Goal: Task Accomplishment & Management: Use online tool/utility

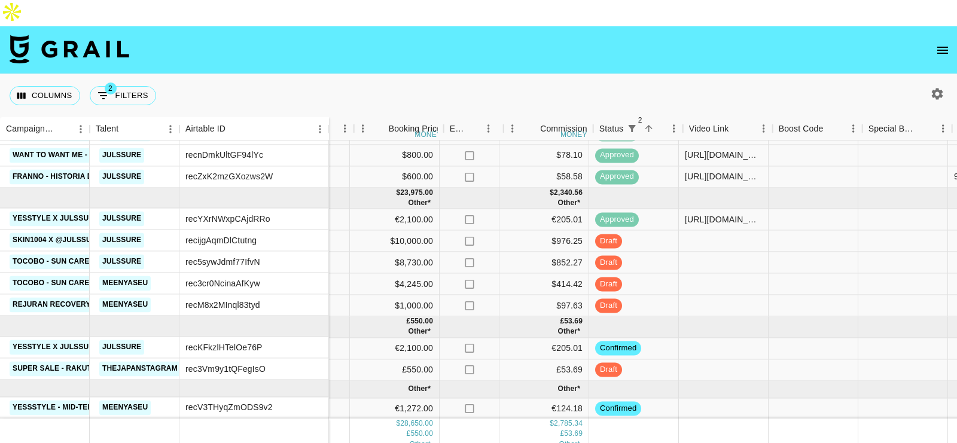
scroll to position [189, 672]
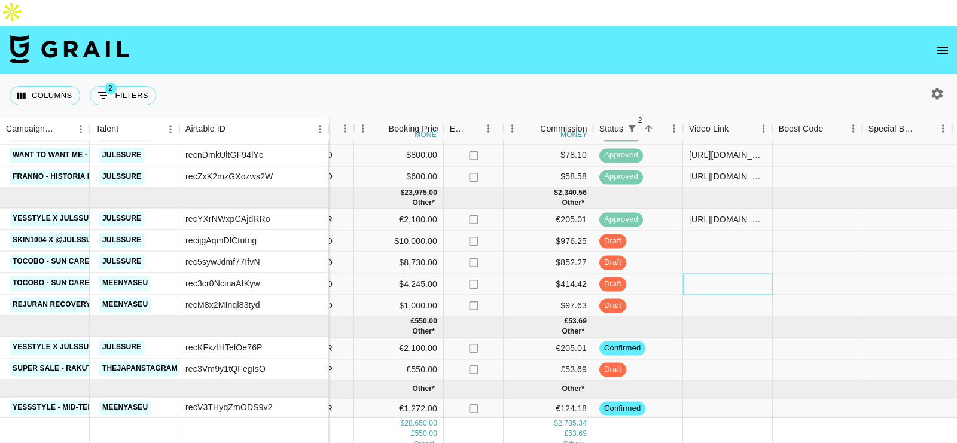
click at [714, 274] on div at bounding box center [728, 285] width 90 height 22
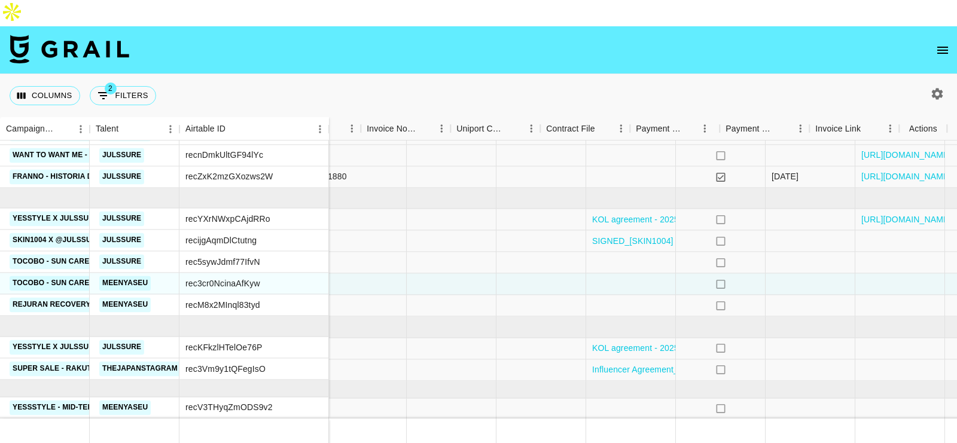
scroll to position [189, 1353]
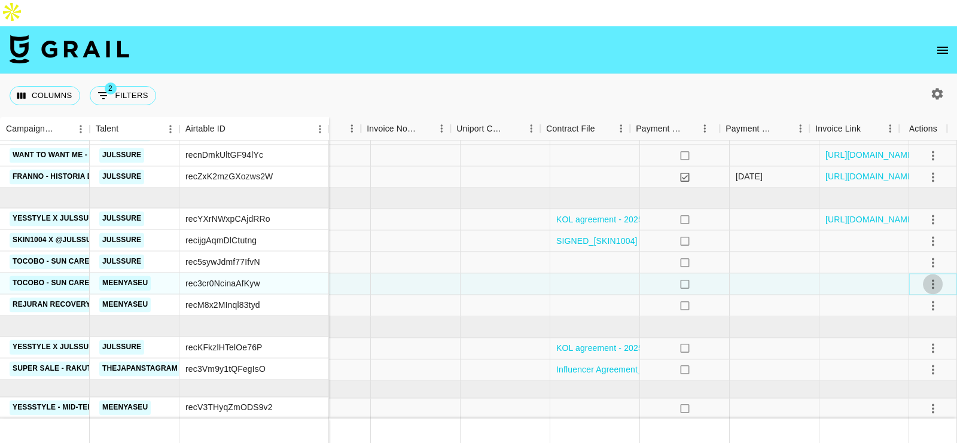
click at [926, 277] on icon "select merge strategy" at bounding box center [933, 284] width 14 height 14
click at [834, 274] on div at bounding box center [865, 285] width 90 height 22
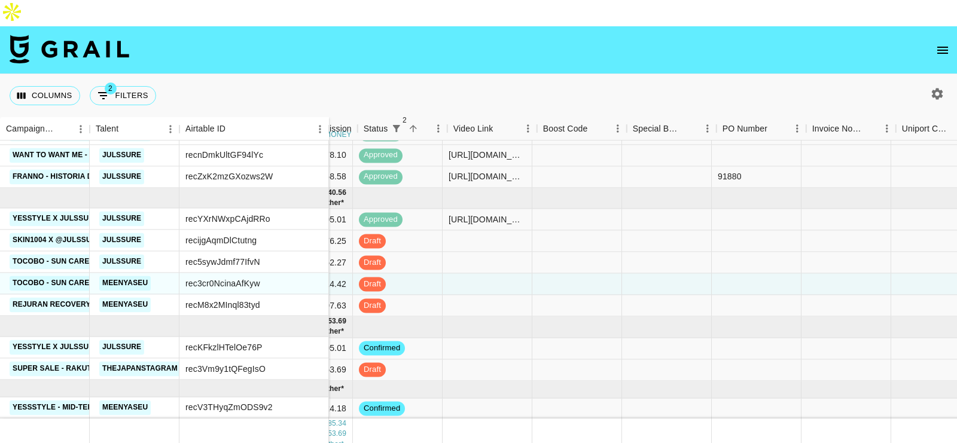
scroll to position [189, 908]
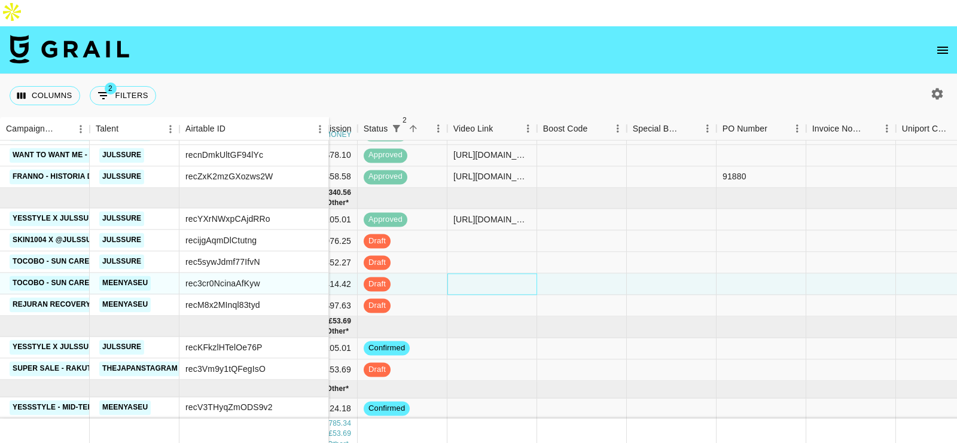
click at [485, 274] on div at bounding box center [493, 285] width 90 height 22
type input "[URL][DOMAIN_NAME]"
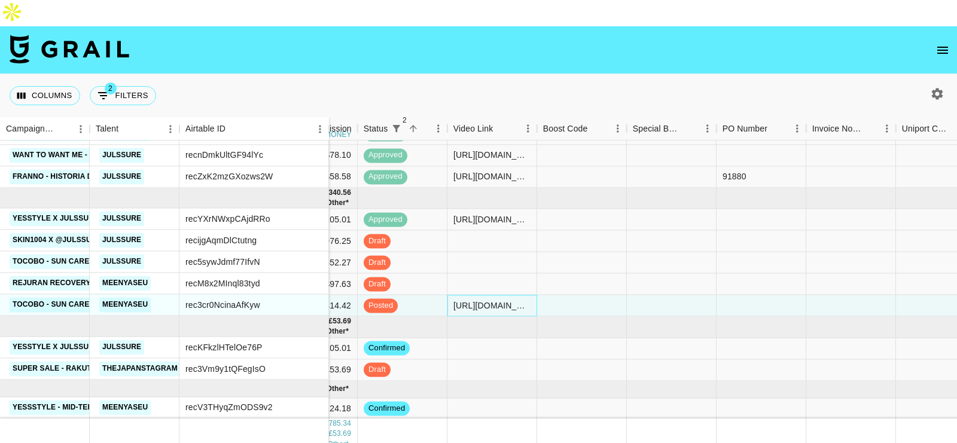
click at [470, 300] on div "[URL][DOMAIN_NAME]" at bounding box center [492, 306] width 77 height 12
click at [513, 274] on div at bounding box center [493, 285] width 90 height 22
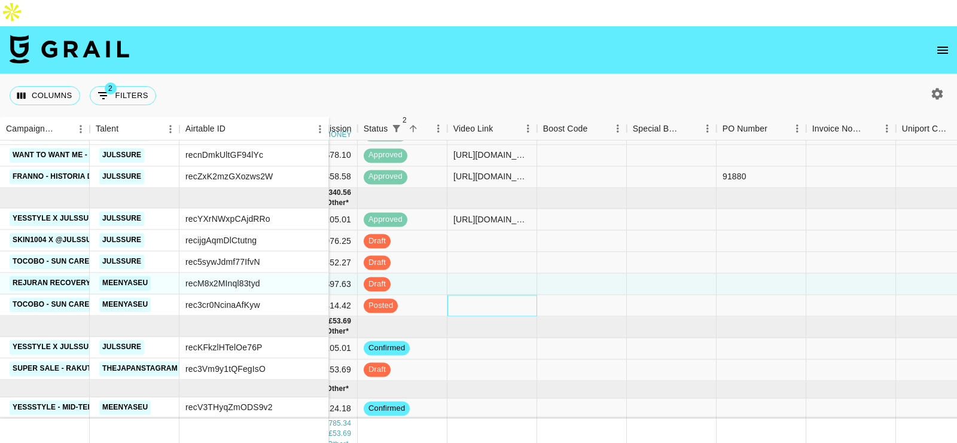
click at [502, 296] on div at bounding box center [493, 307] width 90 height 22
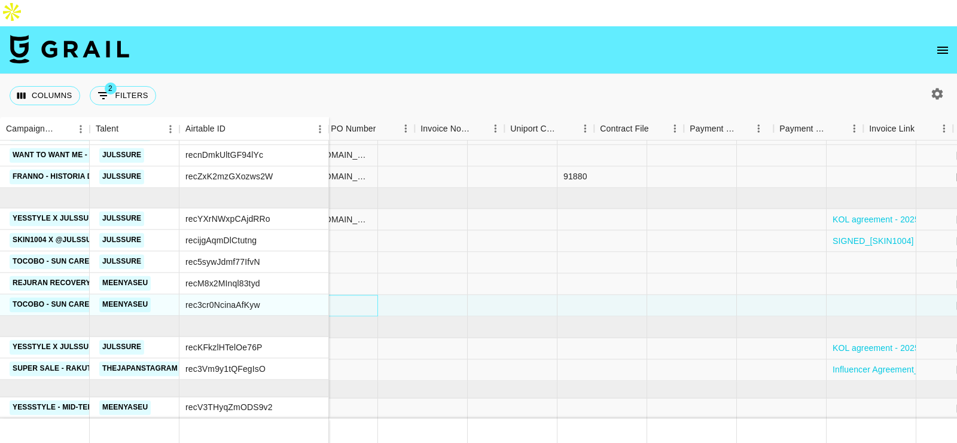
scroll to position [189, 1353]
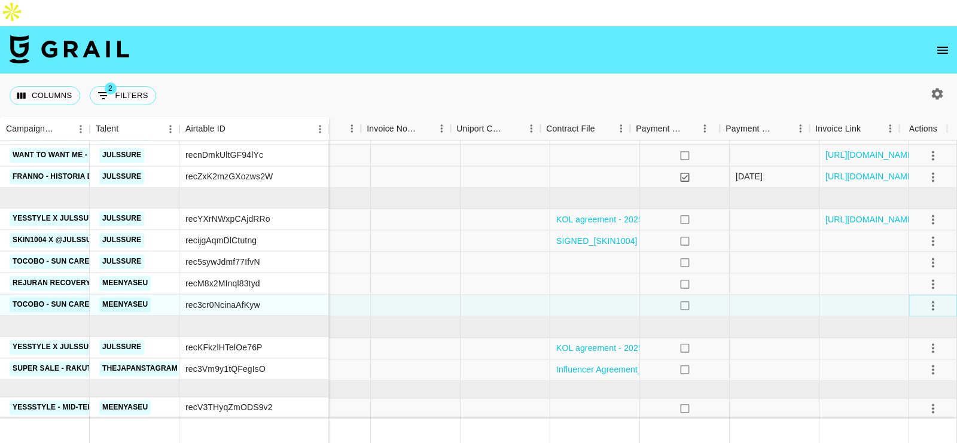
click at [926, 299] on icon "select merge strategy" at bounding box center [933, 306] width 14 height 14
click at [829, 296] on div at bounding box center [865, 307] width 90 height 22
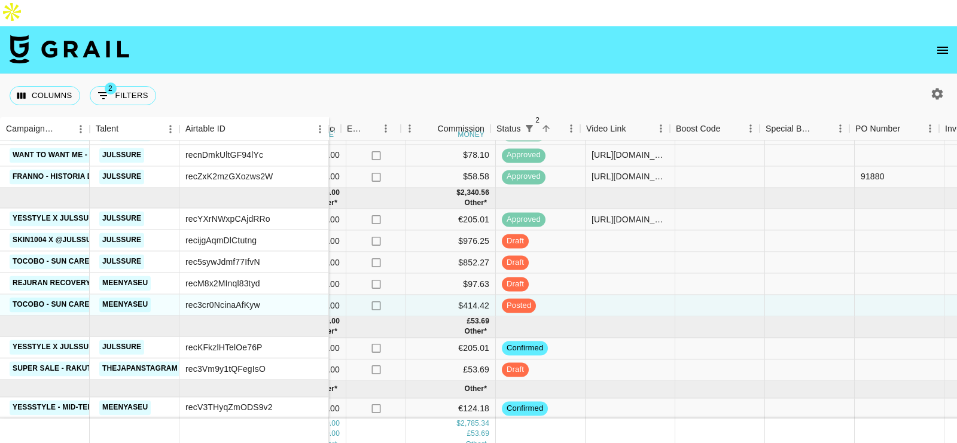
scroll to position [189, 775]
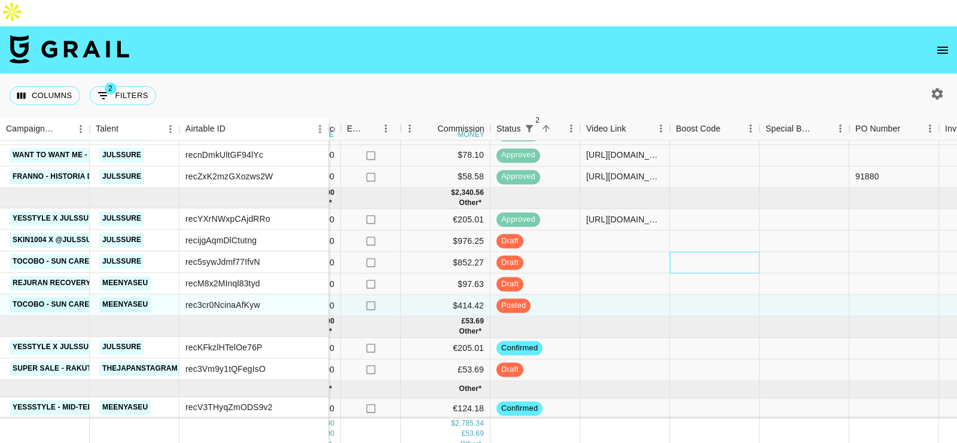
click at [693, 253] on div at bounding box center [715, 264] width 90 height 22
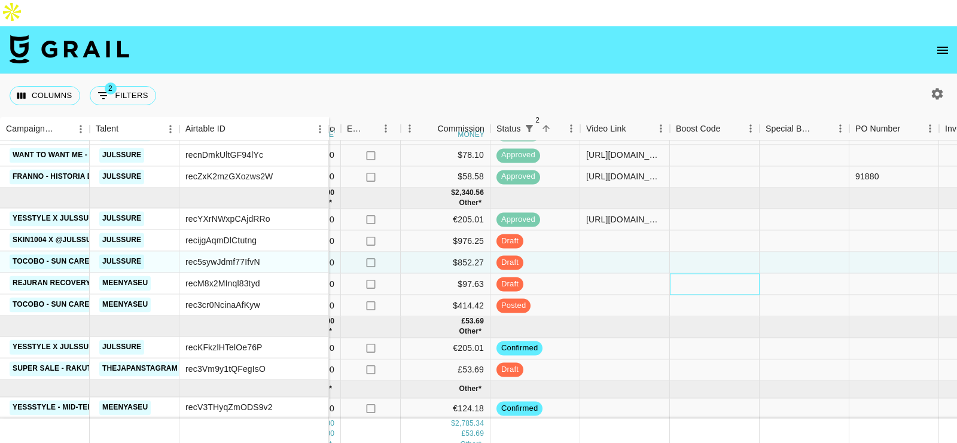
click at [689, 274] on div at bounding box center [715, 285] width 90 height 22
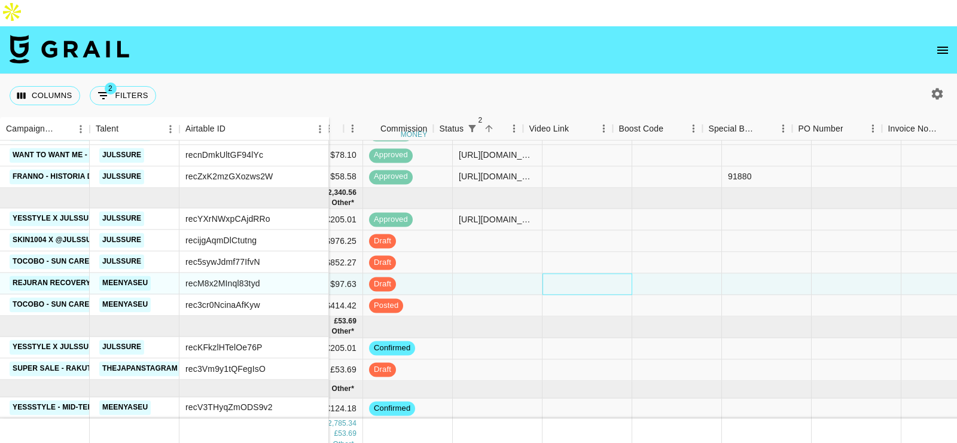
scroll to position [189, 736]
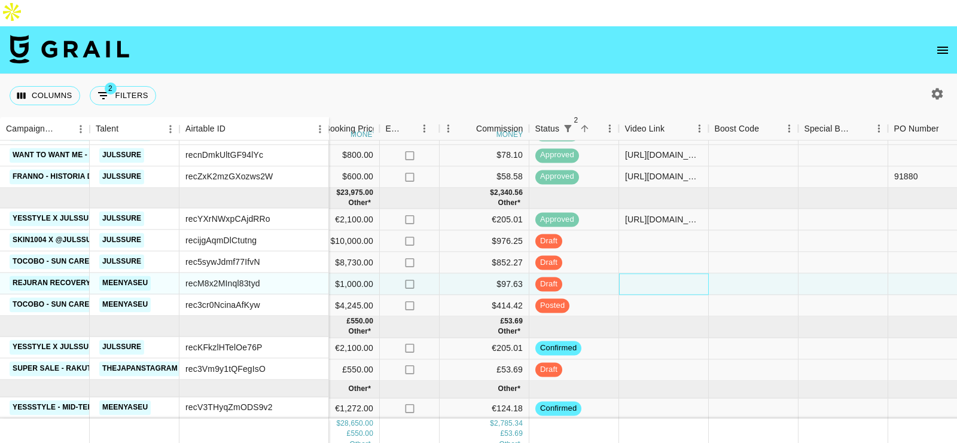
click at [649, 274] on div at bounding box center [664, 285] width 90 height 22
type input "[URL][DOMAIN_NAME]"
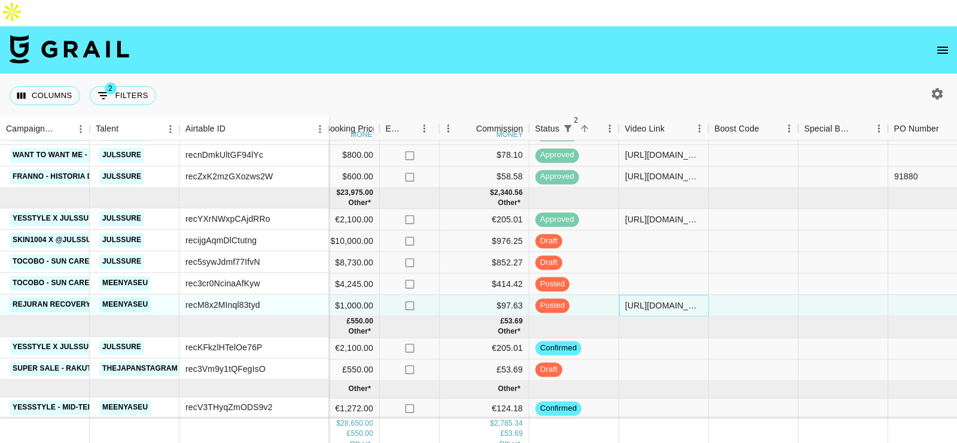
click at [640, 300] on div "[URL][DOMAIN_NAME]" at bounding box center [663, 306] width 77 height 12
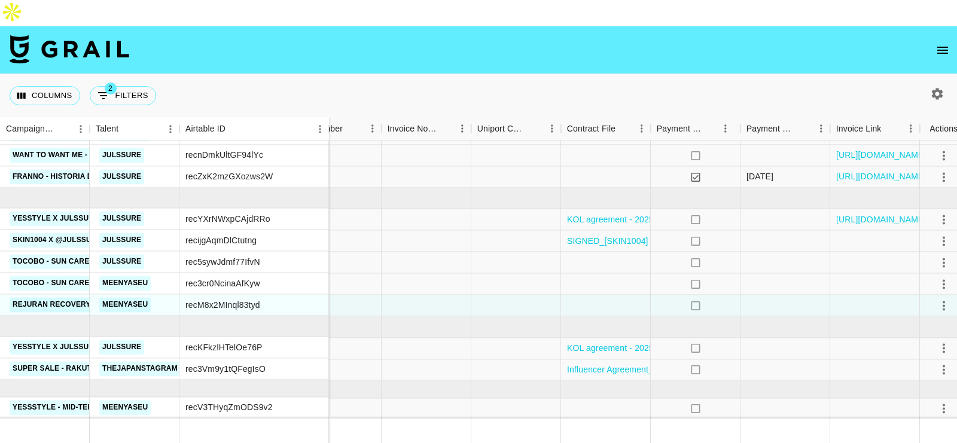
scroll to position [189, 1353]
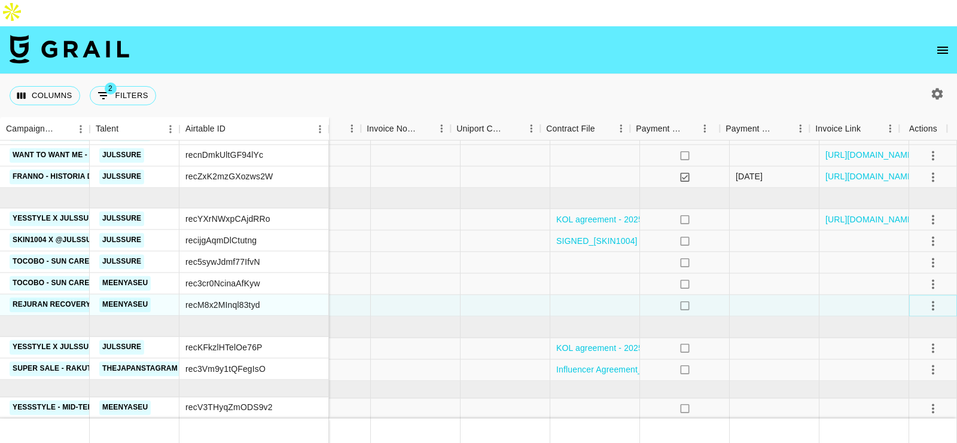
click at [932, 301] on icon "select merge strategy" at bounding box center [933, 306] width 2 height 10
click at [901, 376] on div "Approve" at bounding box center [907, 382] width 36 height 14
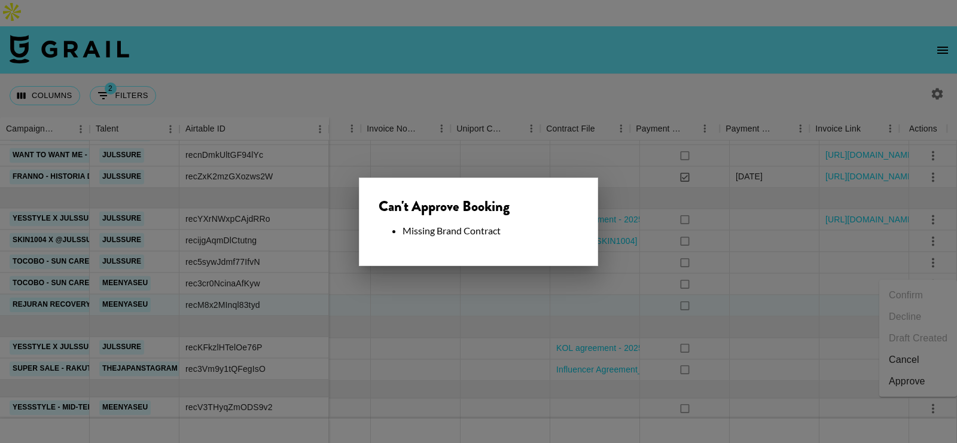
click at [613, 292] on div at bounding box center [478, 221] width 957 height 443
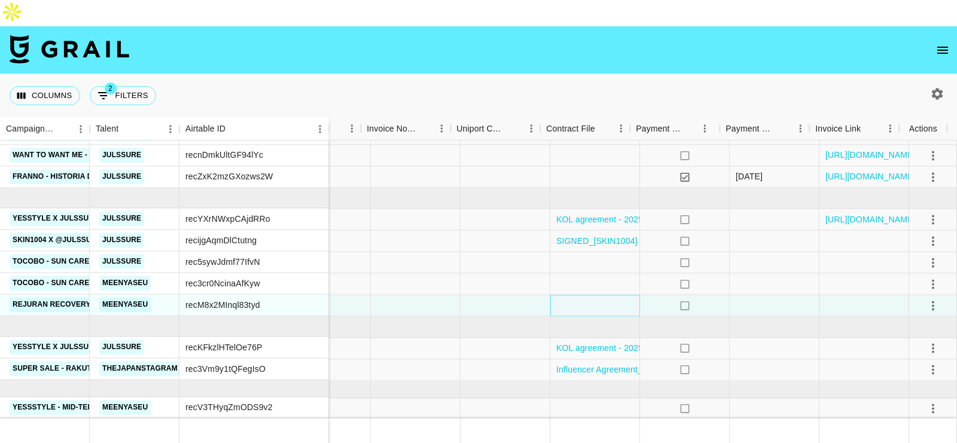
click at [583, 296] on div at bounding box center [595, 307] width 90 height 22
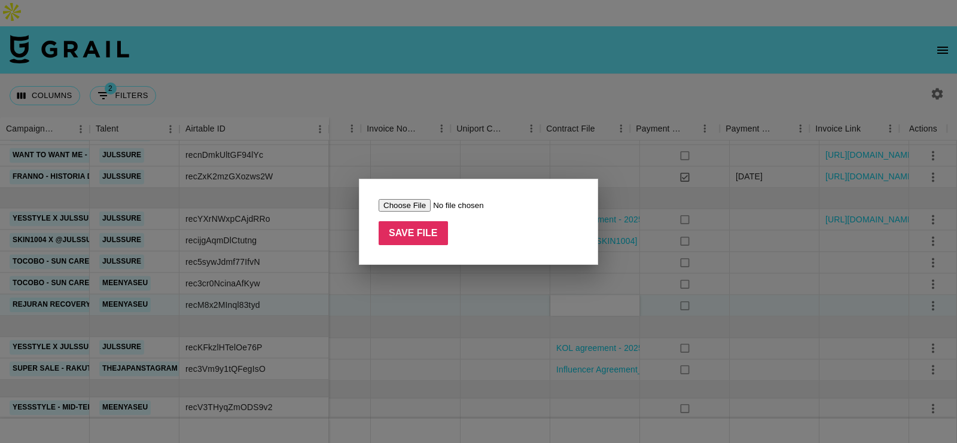
click at [431, 205] on input "file" at bounding box center [454, 205] width 151 height 13
type input "C:\fakepath\Dr.[PERSON_NAME] & Yas @meenyaseu CONTRACT signed.pdf"
click at [415, 228] on input "Save File" at bounding box center [413, 233] width 69 height 24
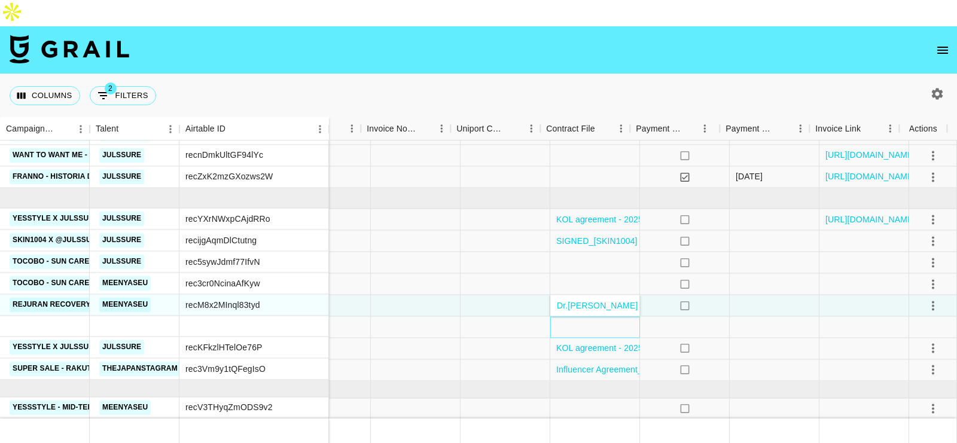
click at [612, 317] on div at bounding box center [595, 327] width 90 height 21
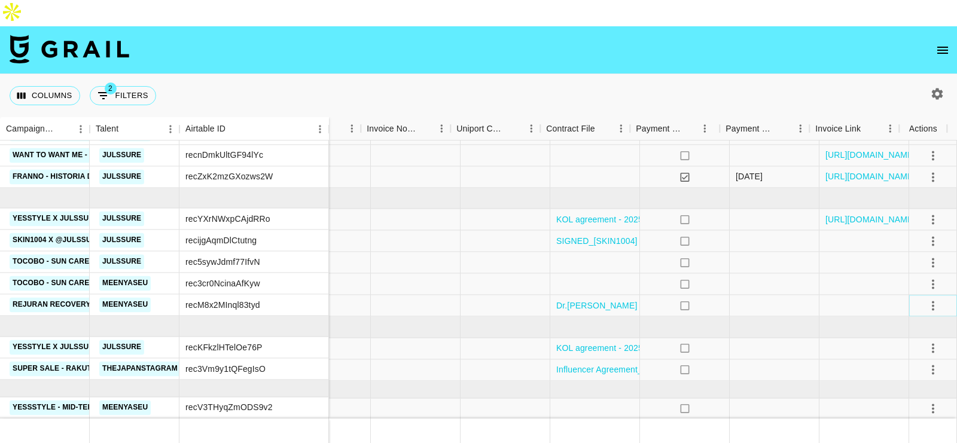
click at [926, 299] on icon "select merge strategy" at bounding box center [933, 306] width 14 height 14
click at [897, 376] on div "Approve" at bounding box center [907, 382] width 36 height 14
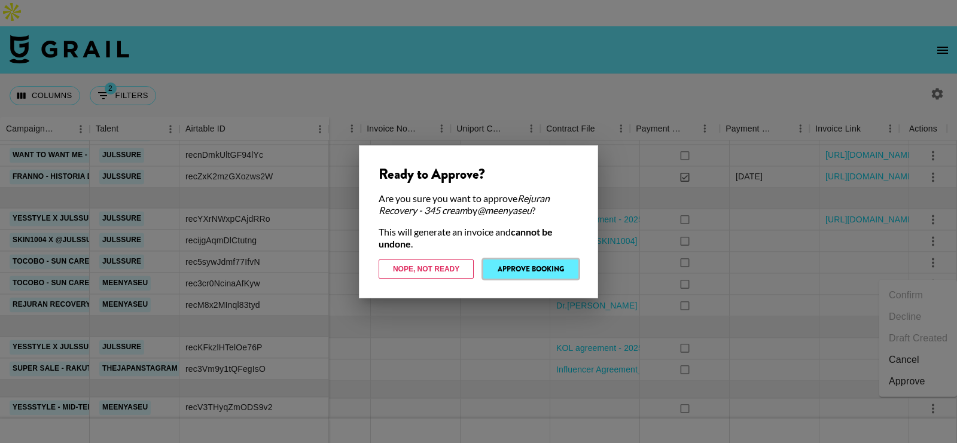
drag, startPoint x: 515, startPoint y: 271, endPoint x: 520, endPoint y: 217, distance: 54.7
click at [521, 217] on div "Ready to Approve? Are you sure you want to approve Rejuran Recovery - 345 cream…" at bounding box center [478, 221] width 239 height 153
click at [513, 271] on button "Approve Booking" at bounding box center [530, 269] width 95 height 19
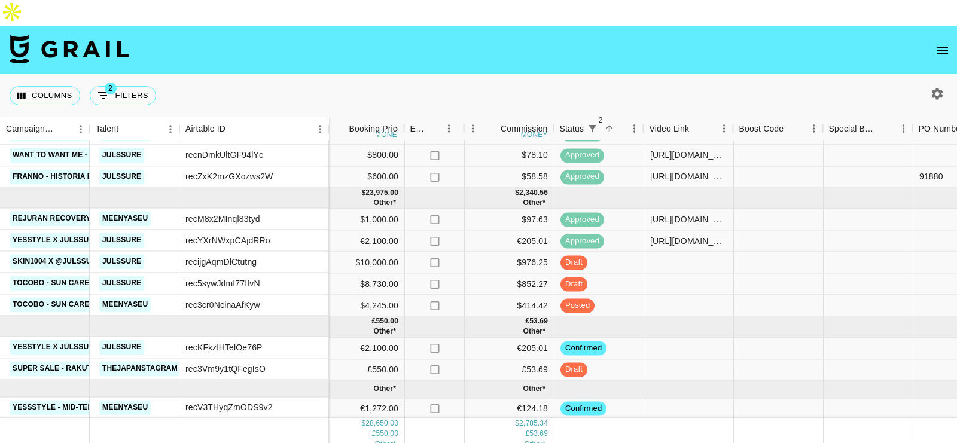
scroll to position [189, 711]
